Goal: Check status: Check status

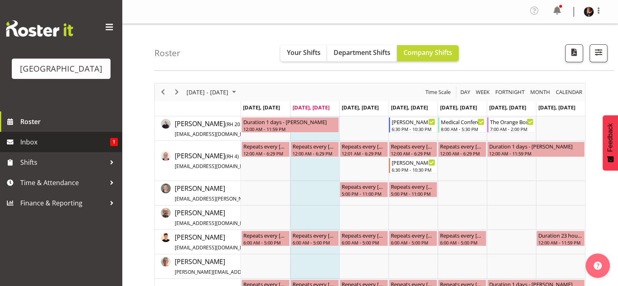
click at [35, 148] on span "Inbox" at bounding box center [65, 142] width 90 height 12
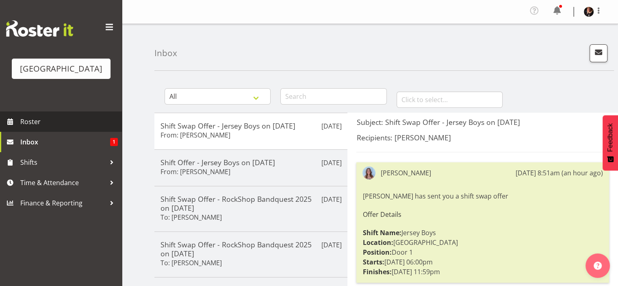
click at [34, 128] on span "Roster" at bounding box center [69, 121] width 98 height 12
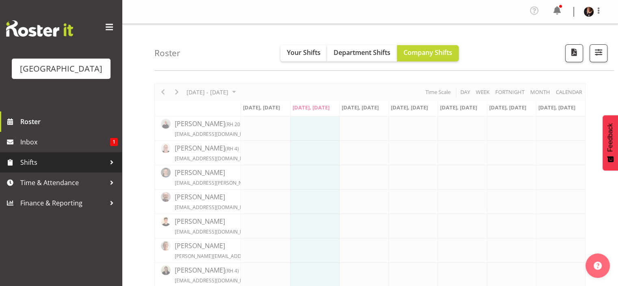
click at [44, 168] on span "Shifts" at bounding box center [62, 162] width 85 height 12
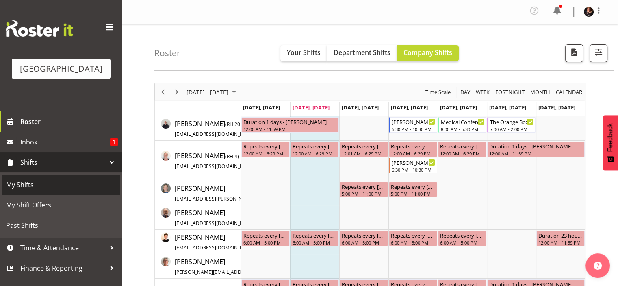
click at [25, 191] on span "My Shifts" at bounding box center [61, 185] width 110 height 12
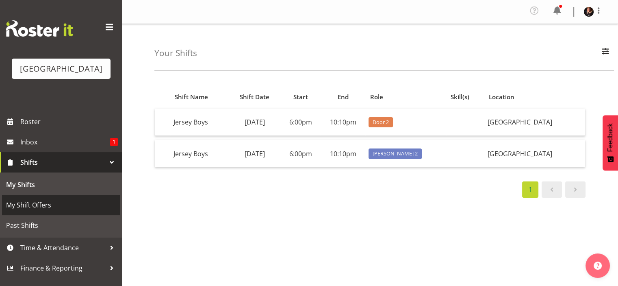
click at [42, 211] on span "My Shift Offers" at bounding box center [61, 205] width 110 height 12
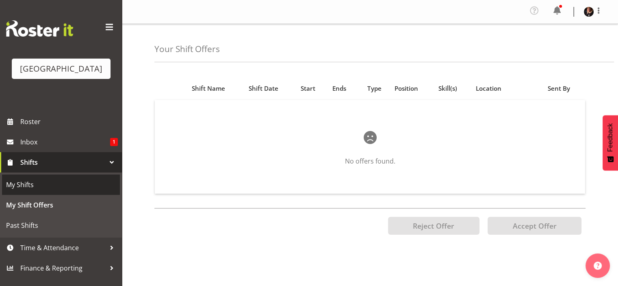
click at [51, 191] on span "My Shifts" at bounding box center [61, 185] width 110 height 12
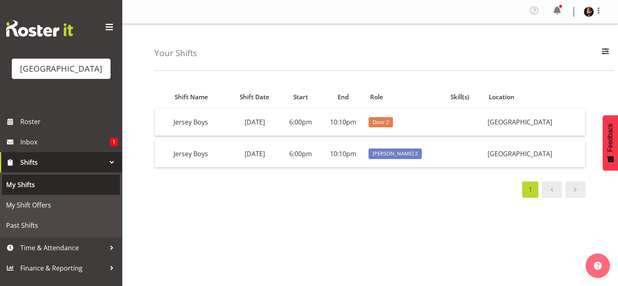
drag, startPoint x: 0, startPoint y: 0, endPoint x: 242, endPoint y: 244, distance: 343.6
click at [244, 244] on div "Shift Name Shift Date Start End Role Skill(s) Location [GEOGRAPHIC_DATA] Boys […" at bounding box center [387, 239] width 464 height 325
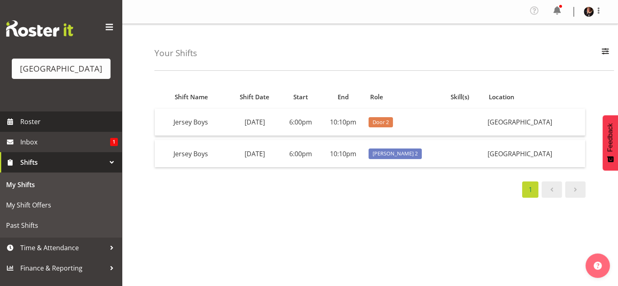
click at [31, 128] on span "Roster" at bounding box center [69, 121] width 98 height 12
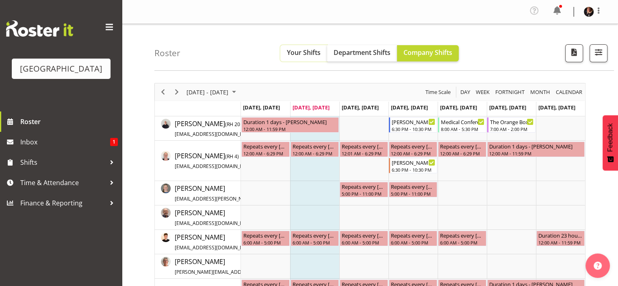
click at [313, 51] on span "Your Shifts" at bounding box center [304, 52] width 34 height 9
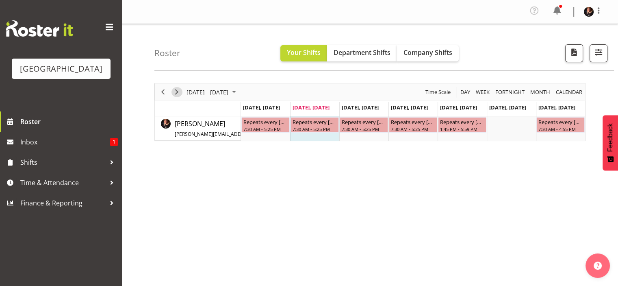
click at [178, 92] on span "Next" at bounding box center [177, 92] width 10 height 10
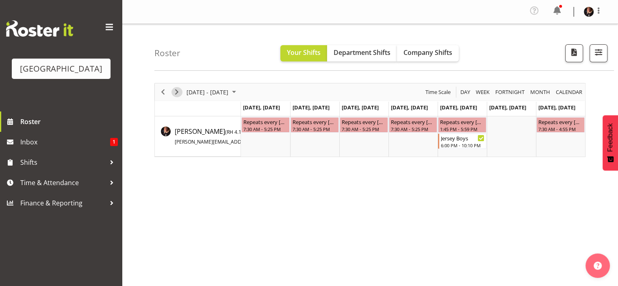
click at [178, 92] on span "Next" at bounding box center [177, 92] width 10 height 10
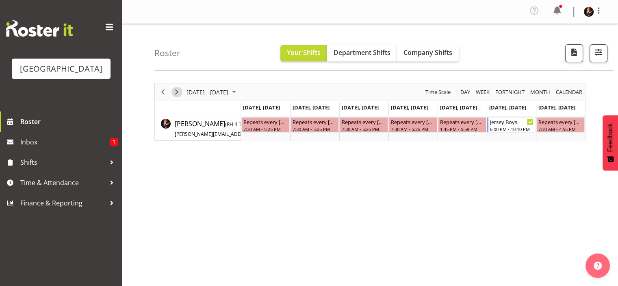
click at [177, 90] on span "Next" at bounding box center [177, 92] width 10 height 10
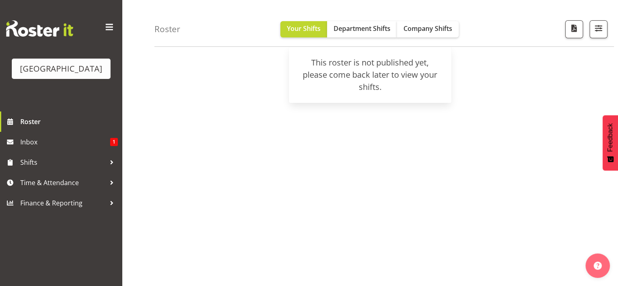
scroll to position [116, 0]
